Goal: Task Accomplishment & Management: Complete application form

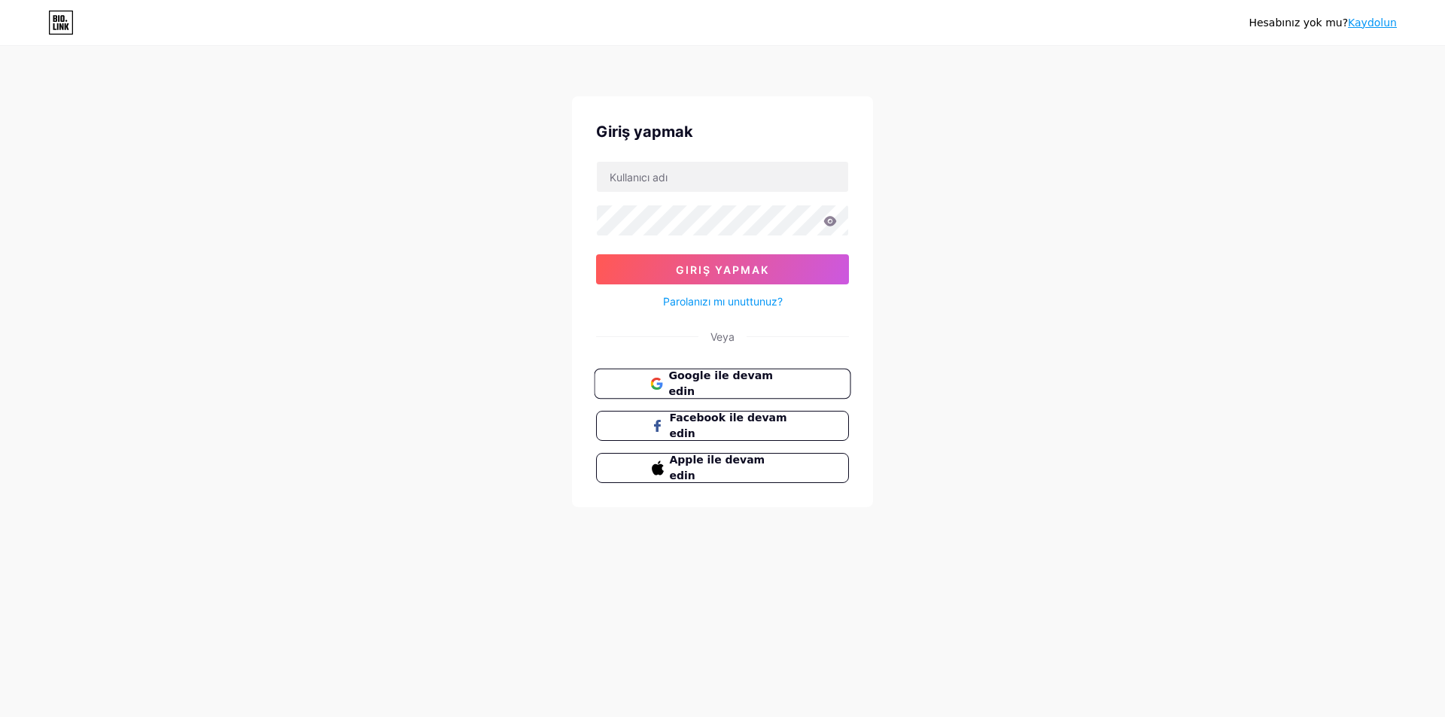
click at [719, 387] on font "Google ile devam edin" at bounding box center [721, 384] width 105 height 29
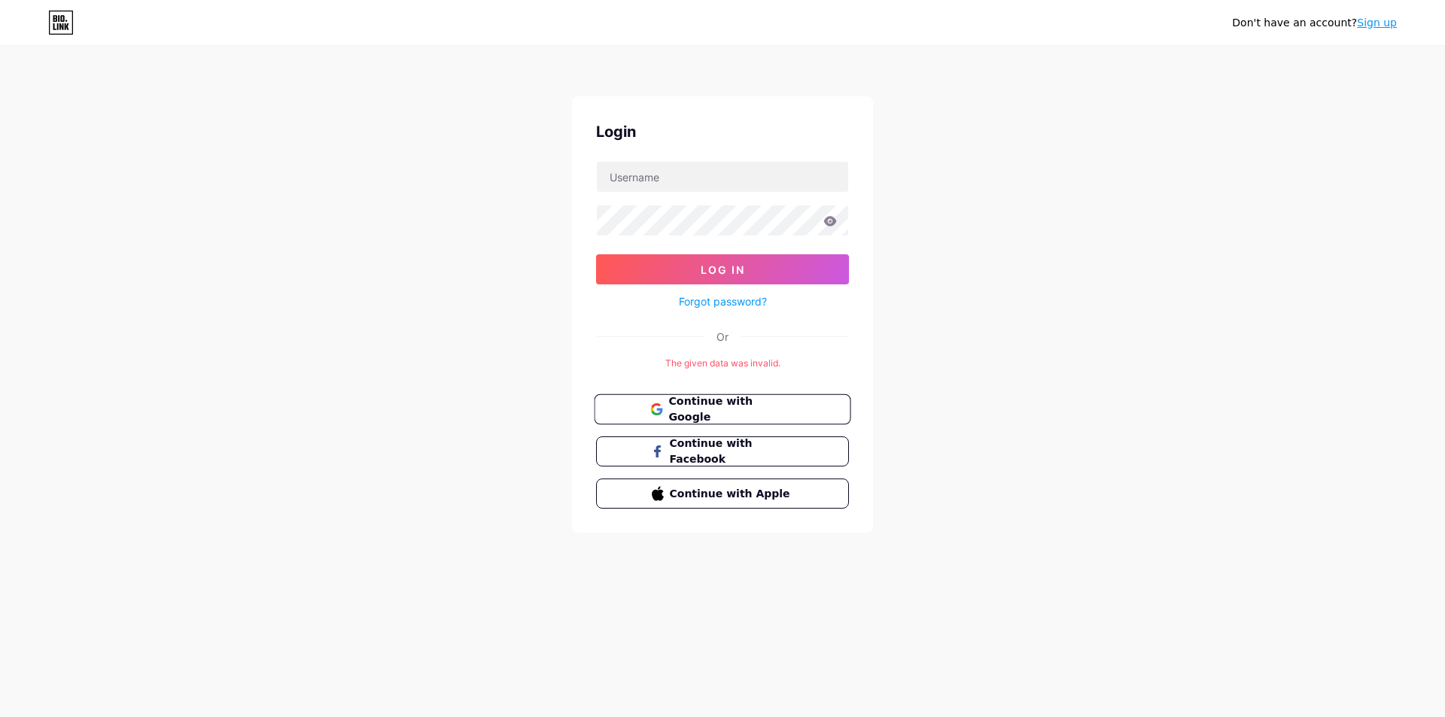
click at [718, 416] on span "Continue with Google" at bounding box center [732, 410] width 126 height 32
click at [783, 460] on button "Continue with Facebook" at bounding box center [722, 452] width 257 height 31
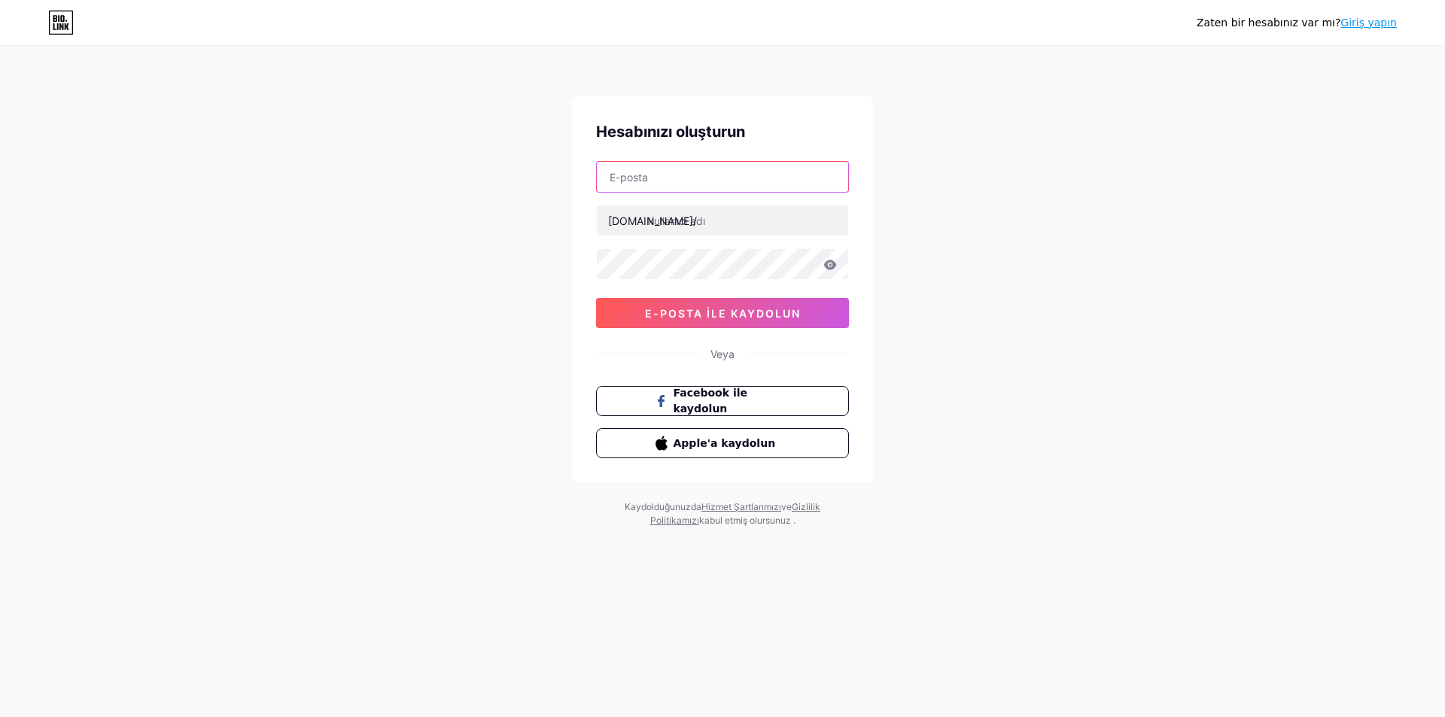
click at [684, 180] on input "text" at bounding box center [722, 177] width 251 height 30
click at [723, 219] on input "text" at bounding box center [722, 221] width 251 height 30
drag, startPoint x: 717, startPoint y: 172, endPoint x: 536, endPoint y: 173, distance: 180.7
click at [536, 173] on div "Zaten bir hesabınız var mı? Giriş yapın Hesabınızı oluşturun numanok38@gmail.co…" at bounding box center [722, 288] width 1445 height 576
paste input "okmoto73"
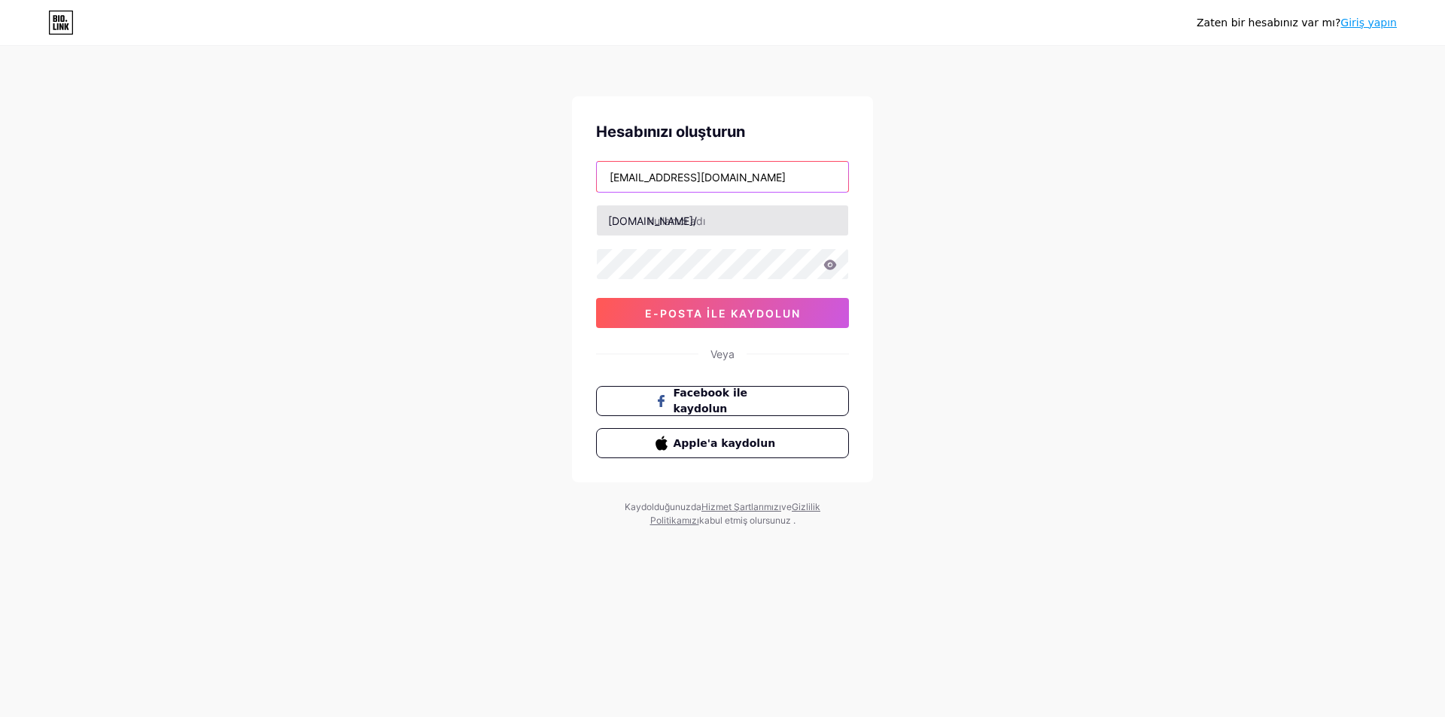
type input "okmoto73@gmail.com"
click at [725, 224] on input "text" at bounding box center [722, 221] width 251 height 30
type input "motorok3737"
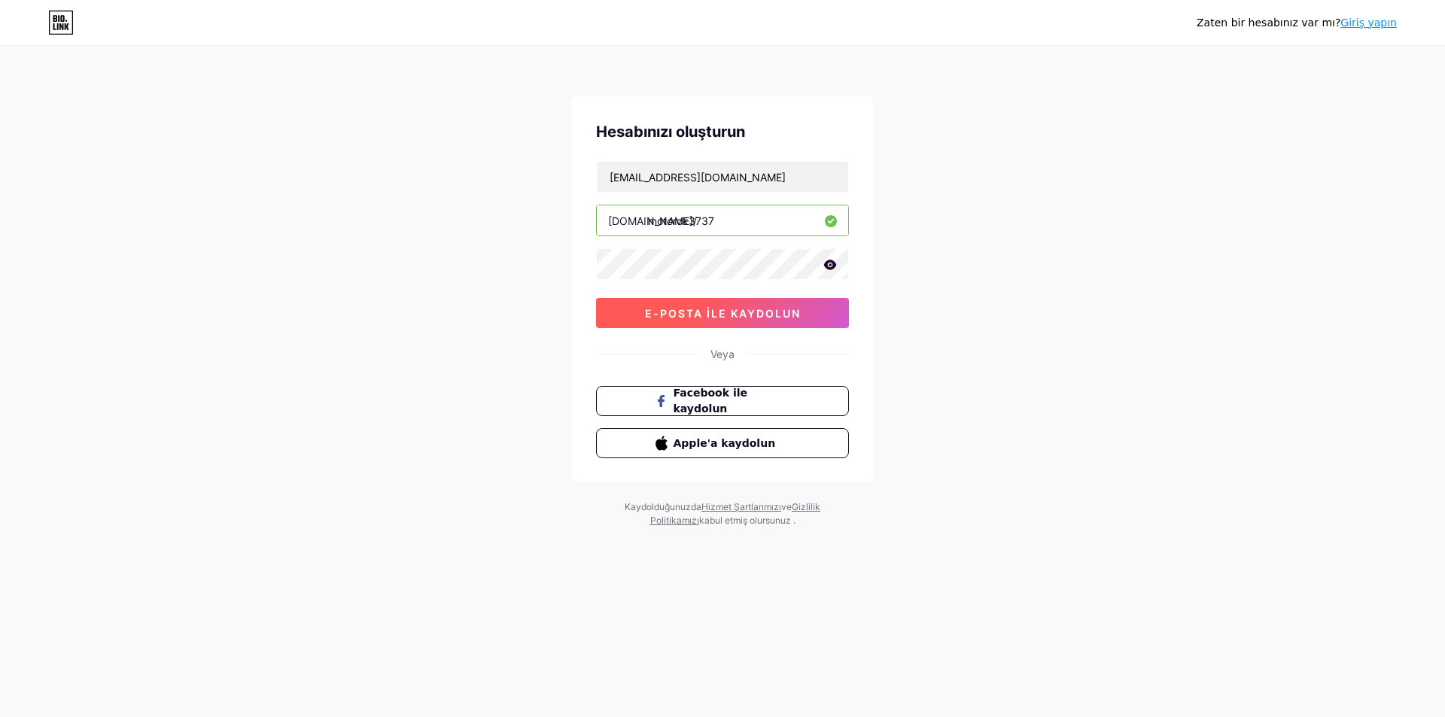
click at [717, 321] on button "e-posta ile kaydolun" at bounding box center [722, 313] width 253 height 30
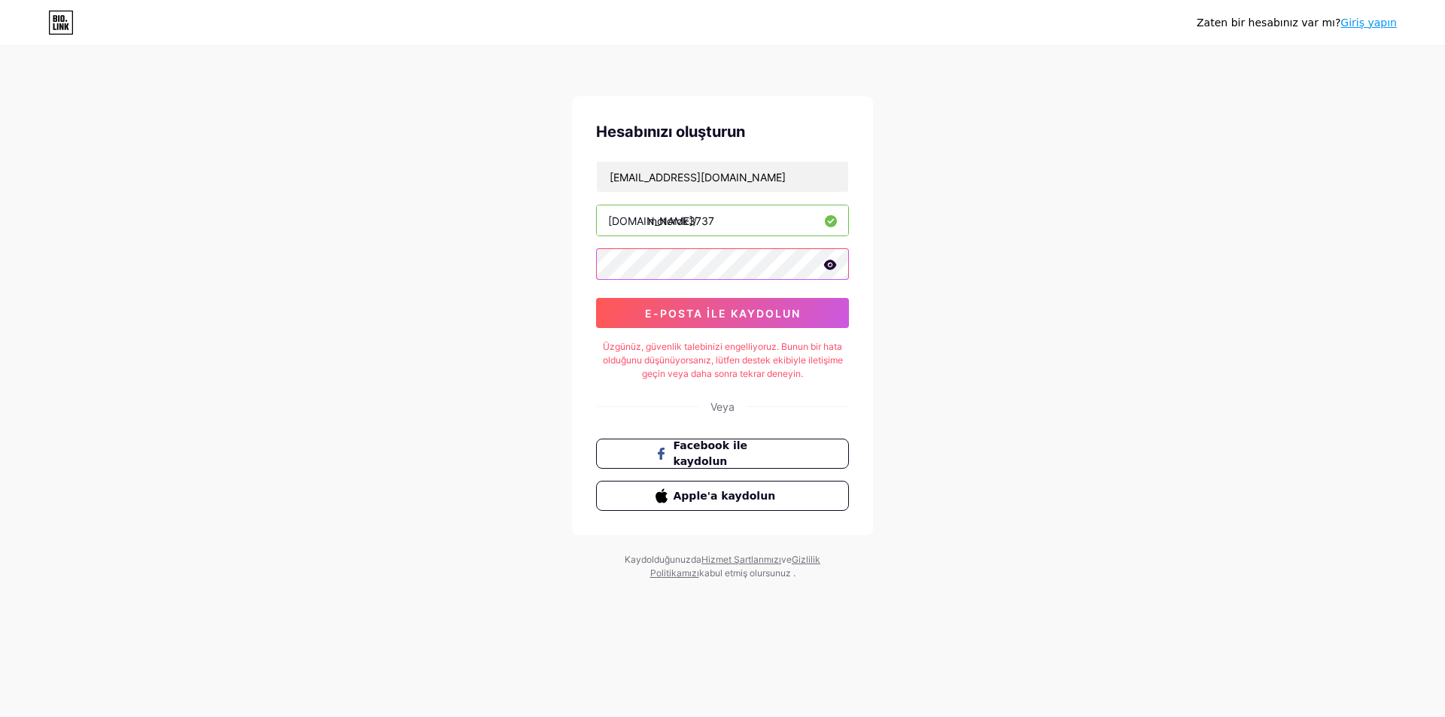
click at [562, 265] on div "Zaten bir hesabınız var mı? Giriş yapın Hesabınızı oluşturun okmoto73@gmail.com…" at bounding box center [722, 314] width 1445 height 629
click at [739, 313] on font "e-posta ile kaydolun" at bounding box center [723, 313] width 156 height 13
click at [758, 309] on font "e-posta ile kaydolun" at bounding box center [723, 313] width 156 height 13
click at [709, 318] on font "e-posta ile kaydolun" at bounding box center [723, 313] width 156 height 13
click at [693, 322] on button "e-posta ile kaydolun" at bounding box center [722, 313] width 253 height 30
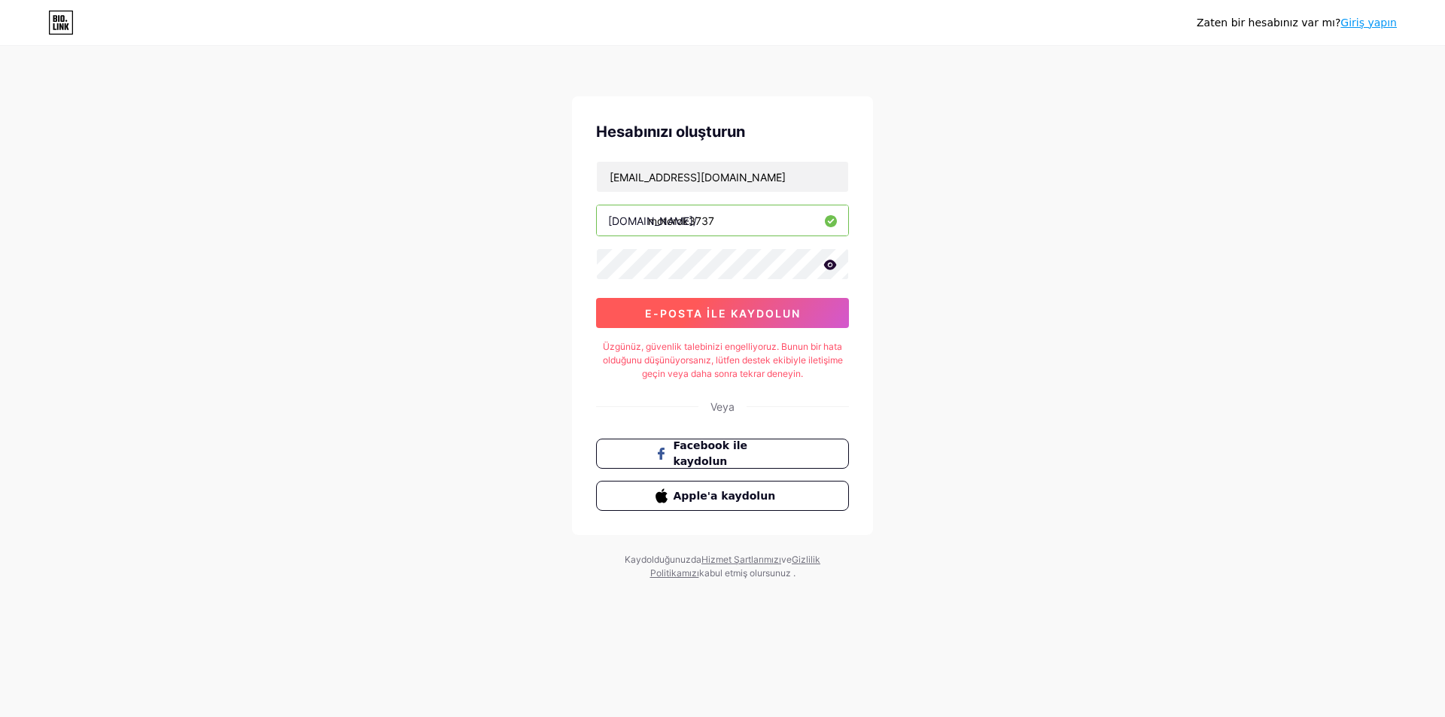
click at [673, 316] on font "e-posta ile kaydolun" at bounding box center [723, 313] width 156 height 13
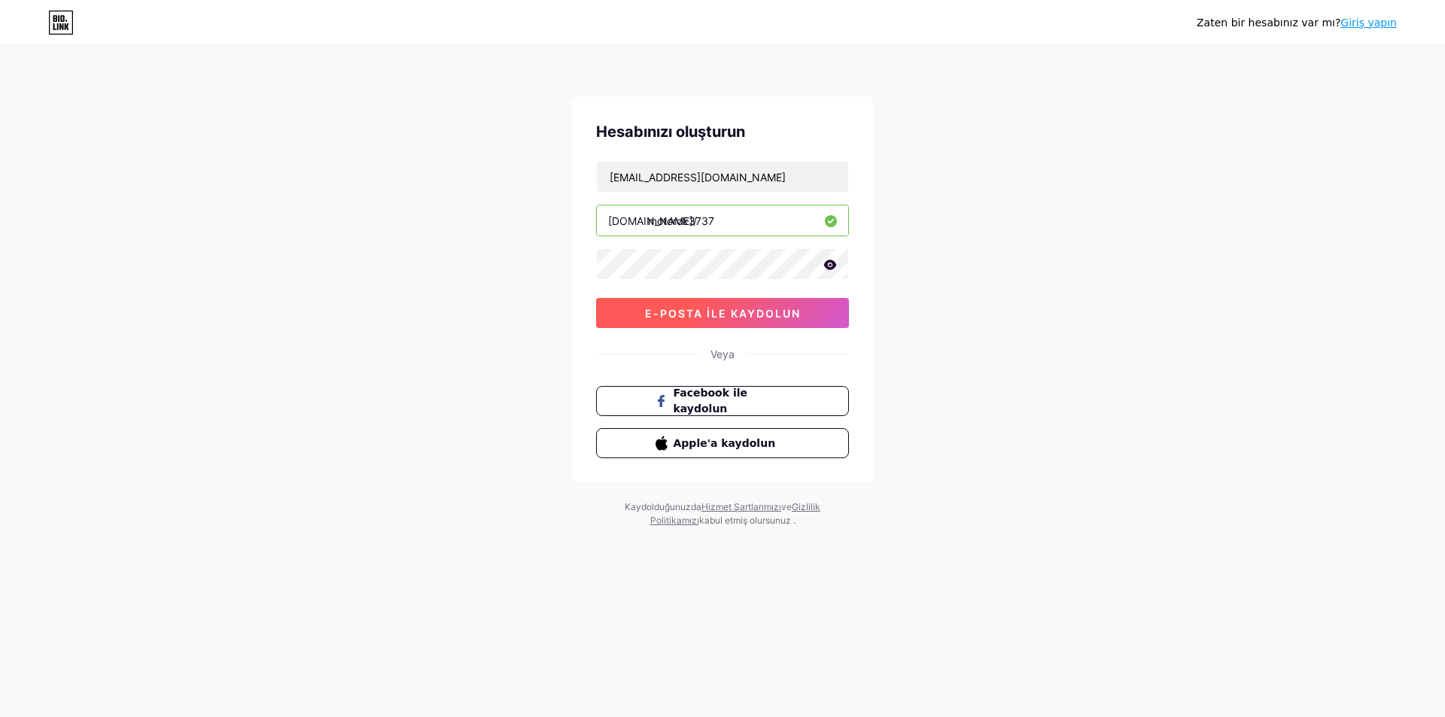
click at [692, 309] on font "e-posta ile kaydolun" at bounding box center [723, 313] width 156 height 13
click at [541, 256] on div "Zaten bir hesabınız var mı? Giriş yapın Hesabınızı oluşturun okmoto73@gmail.com…" at bounding box center [722, 288] width 1445 height 576
click at [824, 266] on icon at bounding box center [831, 265] width 14 height 11
click at [0, 0] on icon at bounding box center [0, 0] width 0 height 0
click at [825, 265] on icon at bounding box center [830, 265] width 13 height 10
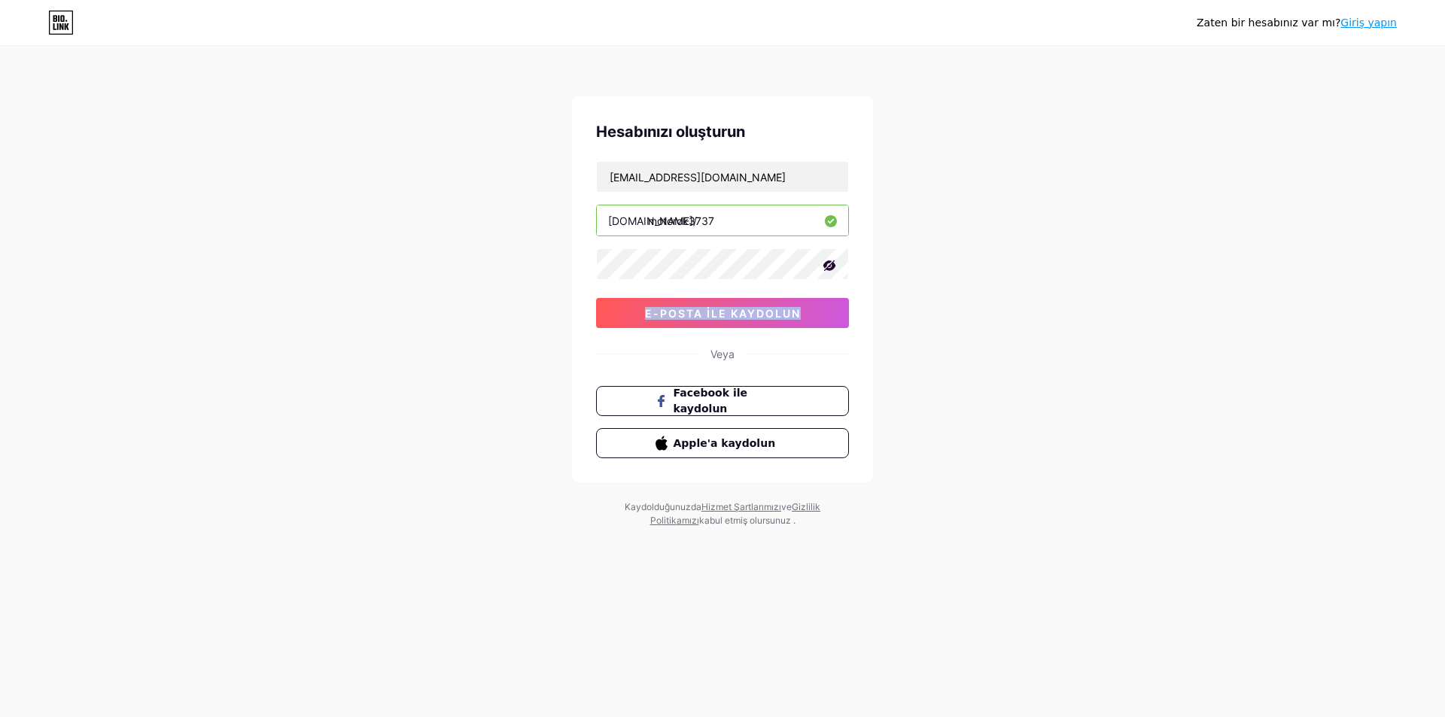
click at [824, 265] on icon at bounding box center [830, 265] width 13 height 11
click at [779, 309] on font "e-posta ile kaydolun" at bounding box center [723, 313] width 156 height 13
click at [682, 321] on button "e-posta ile kaydolun" at bounding box center [722, 313] width 253 height 30
click at [699, 324] on button "e-posta ile kaydolun" at bounding box center [722, 313] width 253 height 30
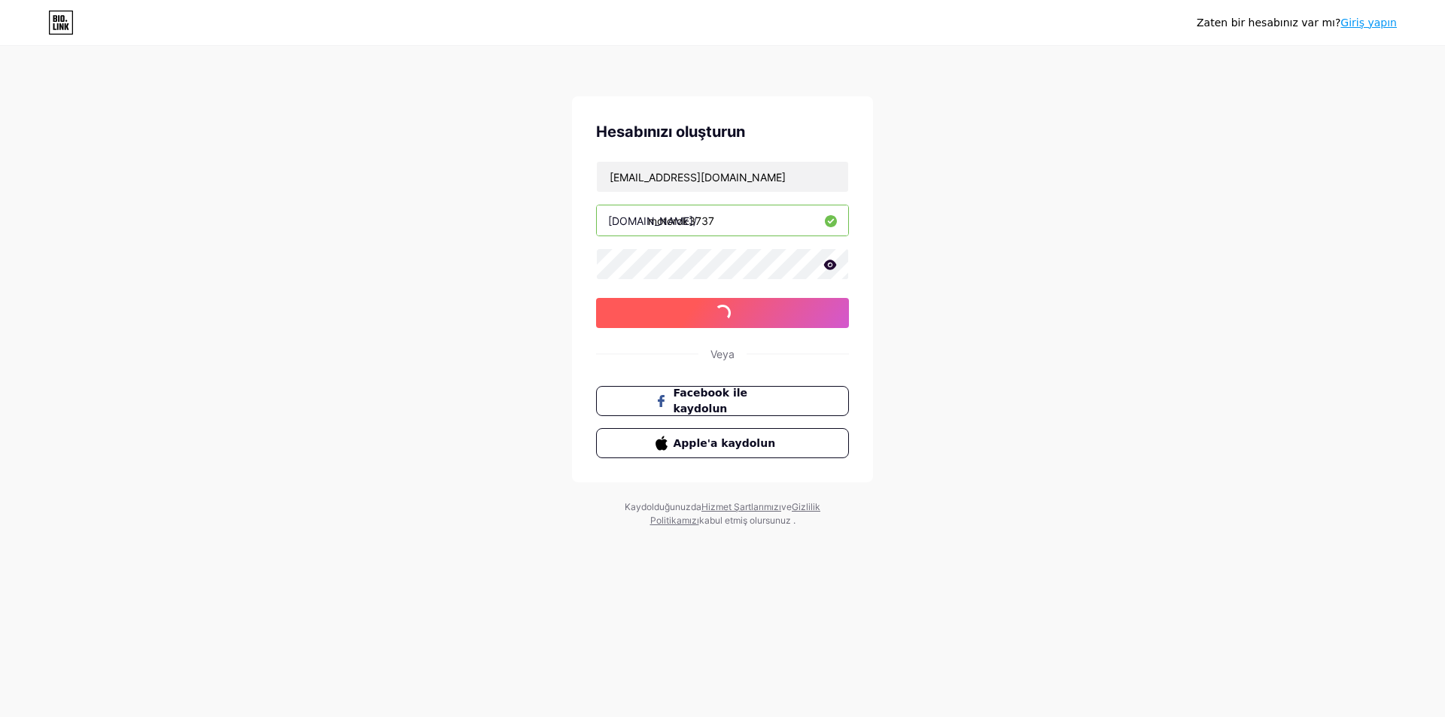
click at [699, 324] on button "e-posta ile kaydolun" at bounding box center [722, 313] width 253 height 30
click at [1034, 311] on div "Zaten bir hesabınız var mı? Giriş yapın Hesabınızı oluşturun okmoto73@gmail.com…" at bounding box center [722, 288] width 1445 height 576
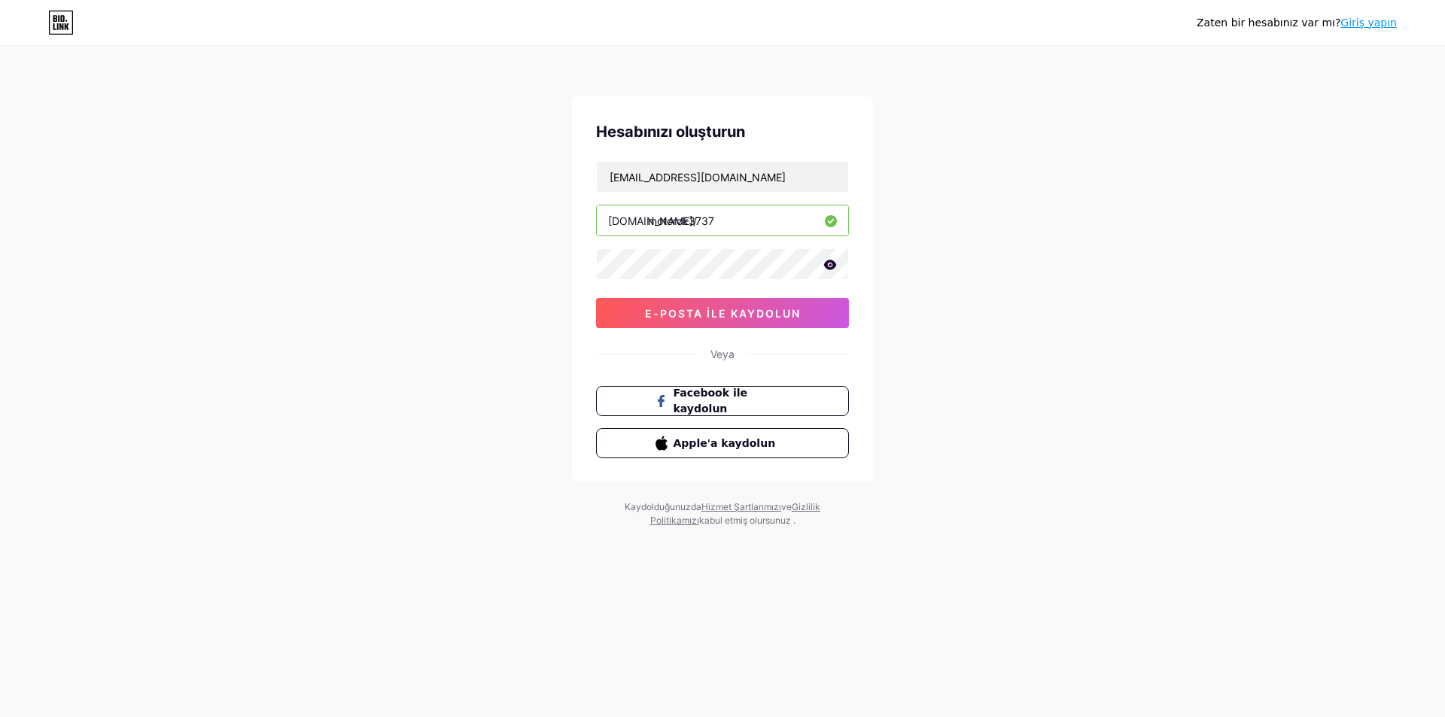
click at [65, 23] on icon at bounding box center [61, 23] width 26 height 24
